Goal: Task Accomplishment & Management: Use online tool/utility

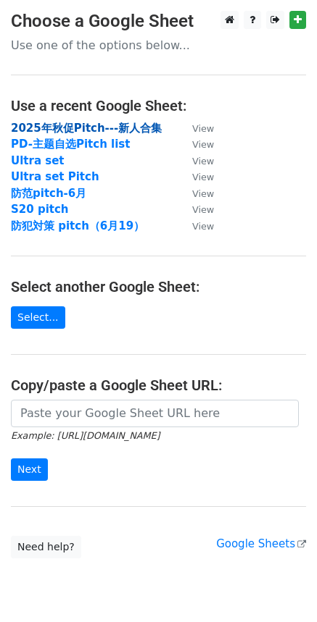
click at [112, 128] on strong "2025年秋促Pitch---新人合集" at bounding box center [86, 128] width 151 height 13
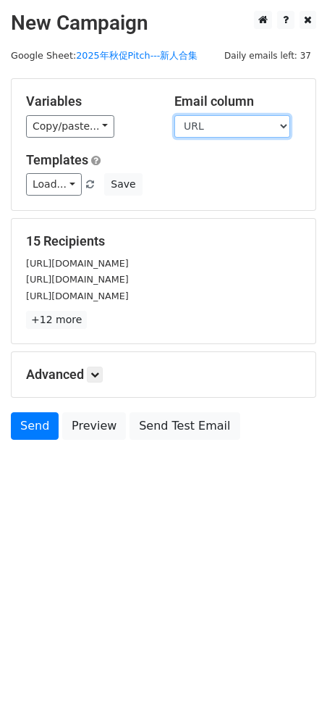
drag, startPoint x: 200, startPoint y: 125, endPoint x: 203, endPoint y: 134, distance: 9.2
click at [201, 125] on select "KOL URL 邮箱" at bounding box center [233, 126] width 116 height 22
select select "邮箱"
click at [175, 115] on select "KOL URL 邮箱" at bounding box center [233, 126] width 116 height 22
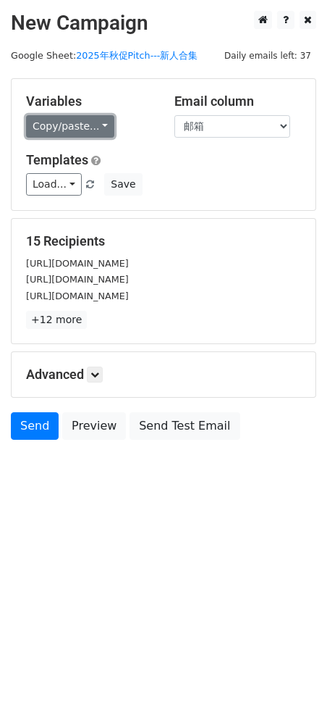
click at [67, 120] on link "Copy/paste..." at bounding box center [70, 126] width 88 height 22
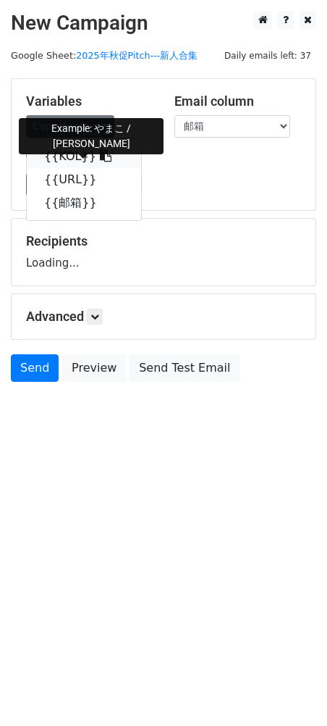
click at [58, 156] on link "{{KOL}}" at bounding box center [84, 156] width 114 height 23
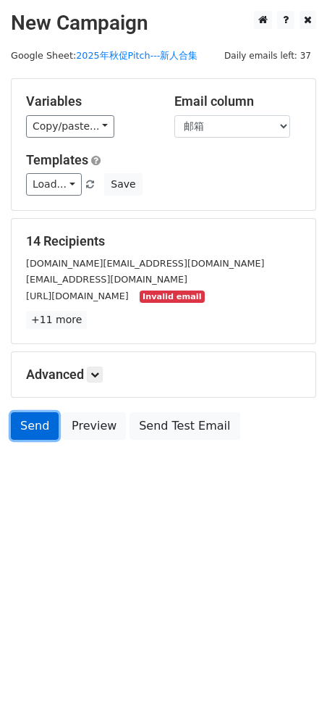
click at [38, 429] on link "Send" at bounding box center [35, 426] width 48 height 28
